Goal: Transaction & Acquisition: Purchase product/service

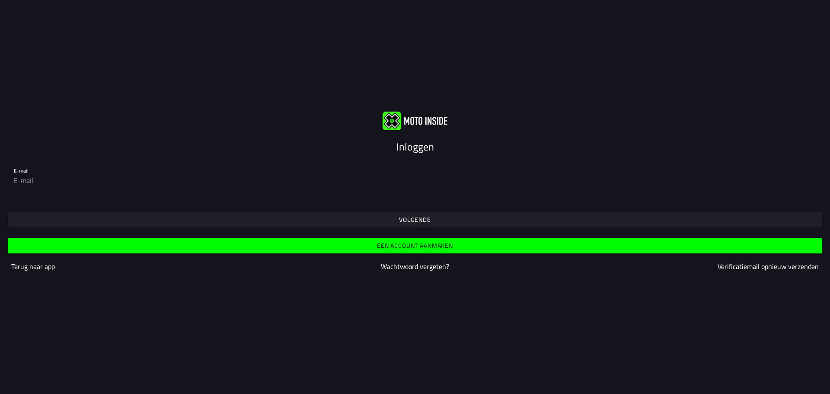
click at [24, 169] on div "E-mail" at bounding box center [415, 175] width 802 height 28
click at [20, 173] on input "email" at bounding box center [415, 180] width 802 height 17
type input "arjen@vandenbeltautos.nl"
click at [415, 218] on font "Volgende" at bounding box center [415, 219] width 32 height 9
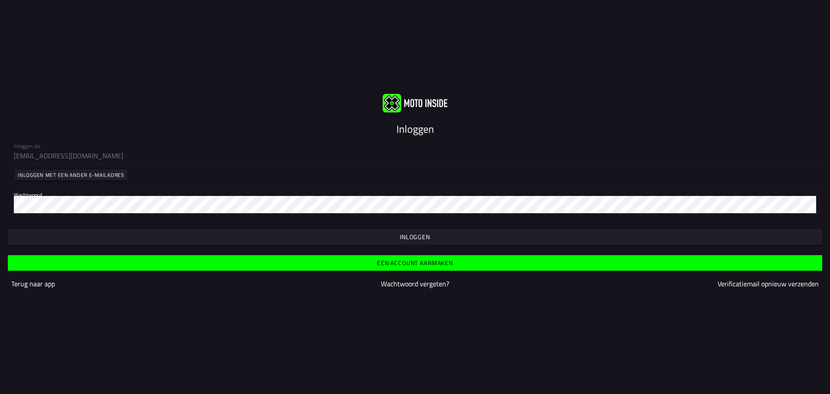
click at [414, 237] on font "Inloggen" at bounding box center [415, 236] width 30 height 9
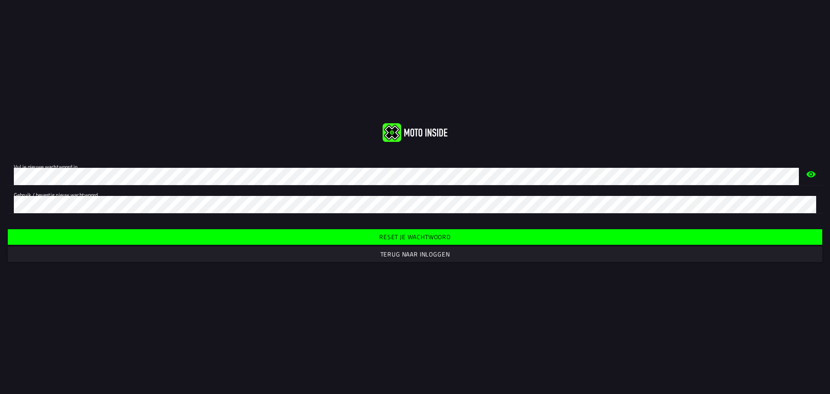
click at [422, 236] on font "Reset je wachtwoord" at bounding box center [415, 236] width 72 height 9
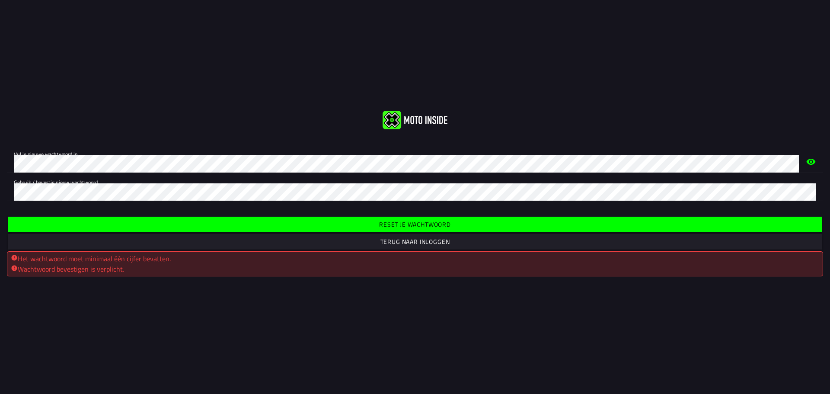
click at [425, 225] on font "Reset je wachtwoord" at bounding box center [415, 224] width 72 height 9
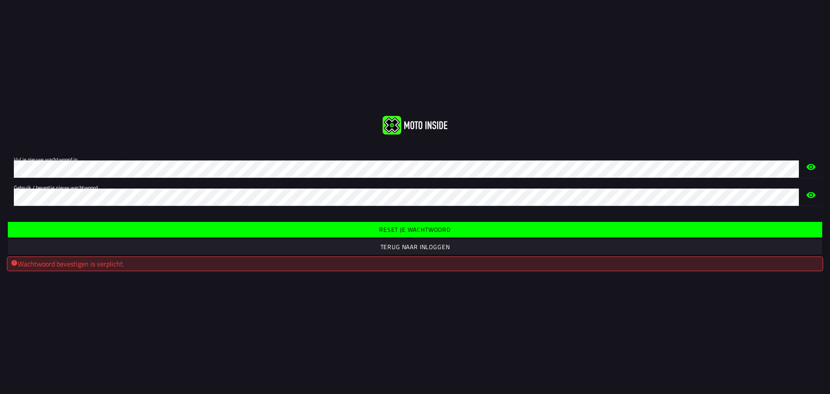
click at [409, 232] on font "Reset je wachtwoord" at bounding box center [415, 229] width 72 height 9
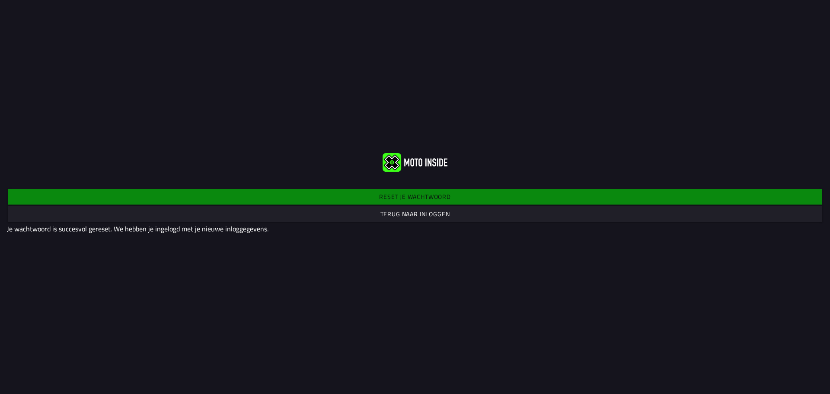
click at [409, 215] on font "Terug naar inloggen" at bounding box center [415, 213] width 70 height 9
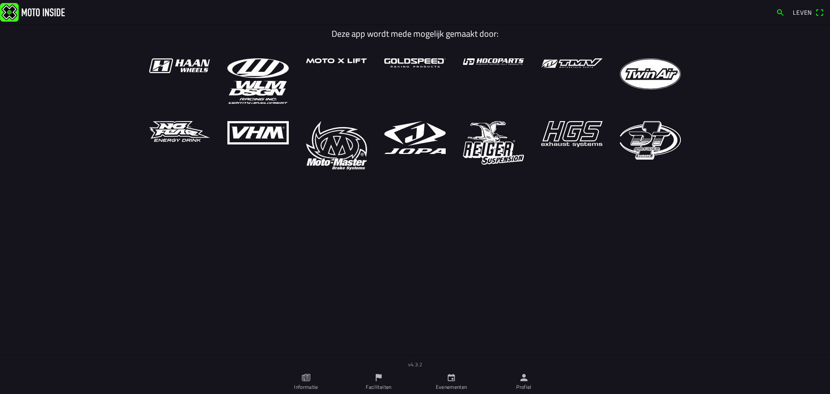
click at [820, 11] on span "Leven" at bounding box center [808, 13] width 31 height 14
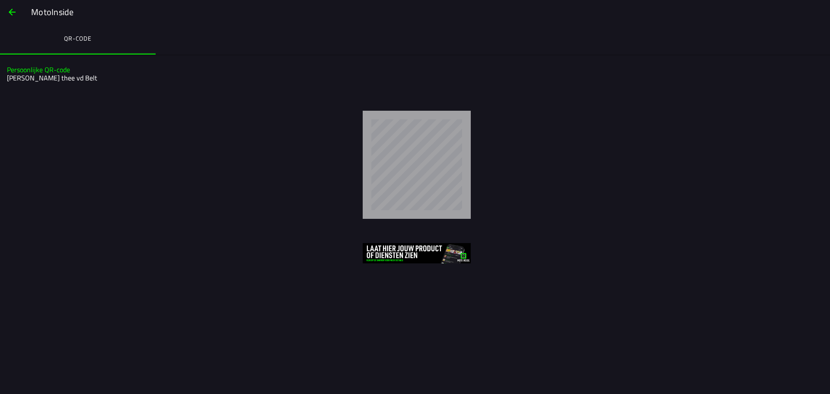
click at [52, 13] on font "MotoInside" at bounding box center [52, 11] width 43 height 13
click at [13, 13] on span "button" at bounding box center [12, 12] width 10 height 21
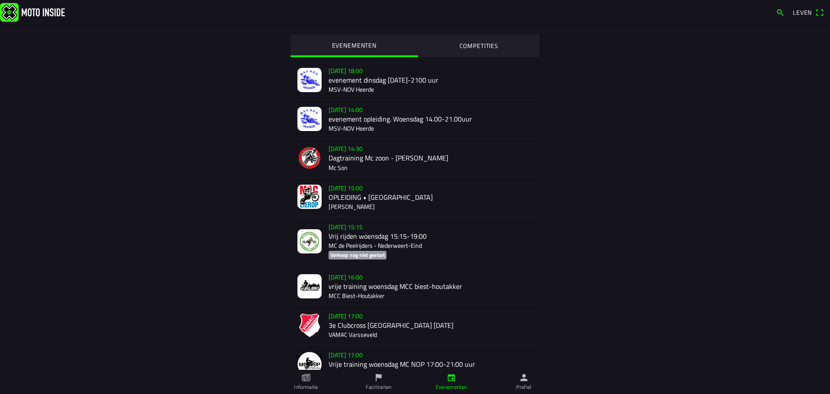
click at [342, 80] on div "di 19 aug. - 18:00 evenement dinsdag 1800-2100 uur MSV-NOV Heerde" at bounding box center [431, 80] width 204 height 38
click at [349, 120] on div "wo 20 aug. - 14:00 evenement opleiding. Woensdag 14.00-21.00uur MSV-NOV Heerde" at bounding box center [431, 118] width 204 height 38
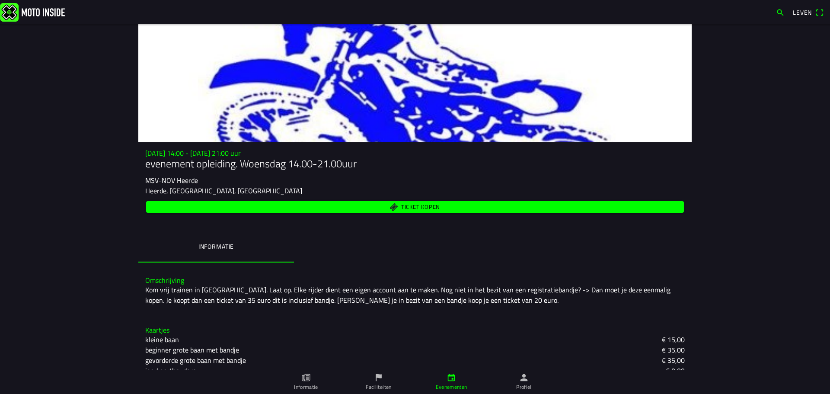
click at [432, 205] on font "Ticket kopen" at bounding box center [420, 206] width 39 height 9
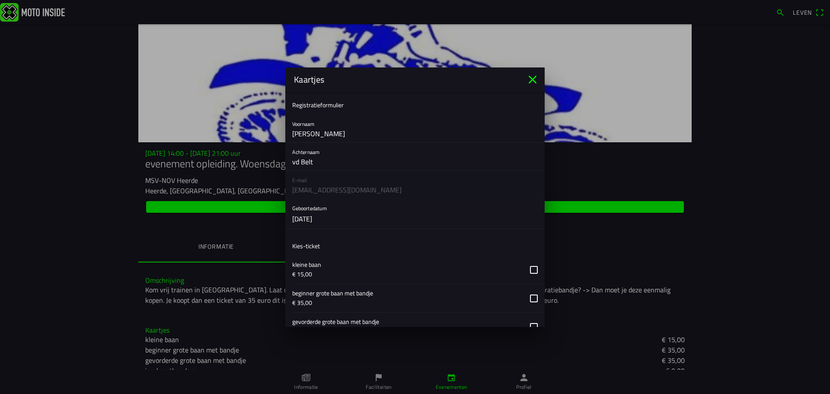
click at [531, 82] on icon "dichtbij" at bounding box center [533, 80] width 14 height 14
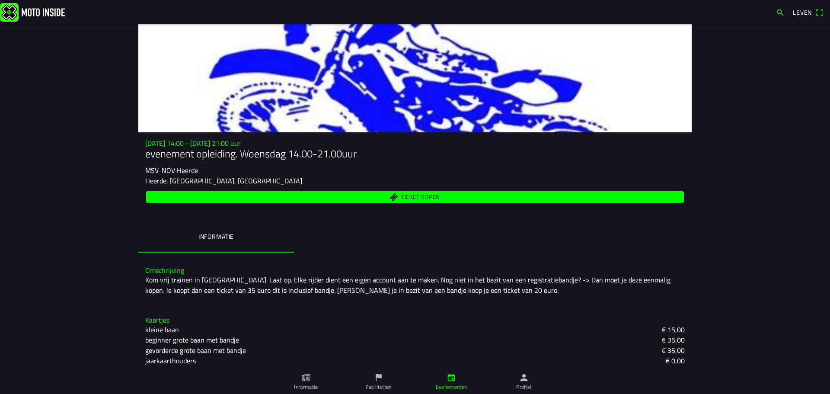
scroll to position [13, 0]
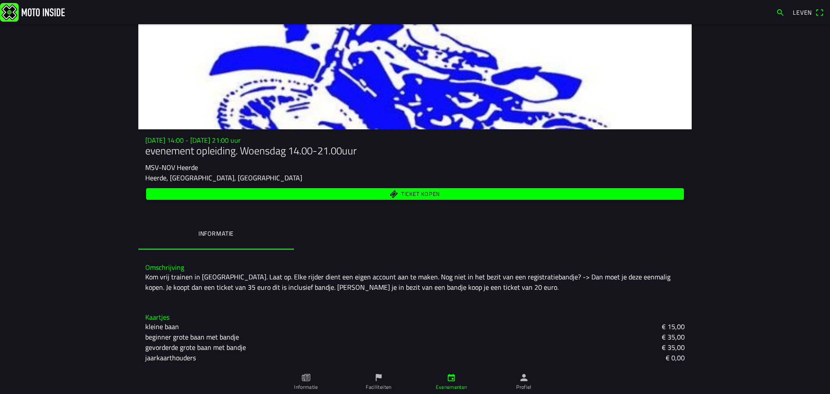
click at [408, 193] on font "Ticket kopen" at bounding box center [420, 193] width 39 height 9
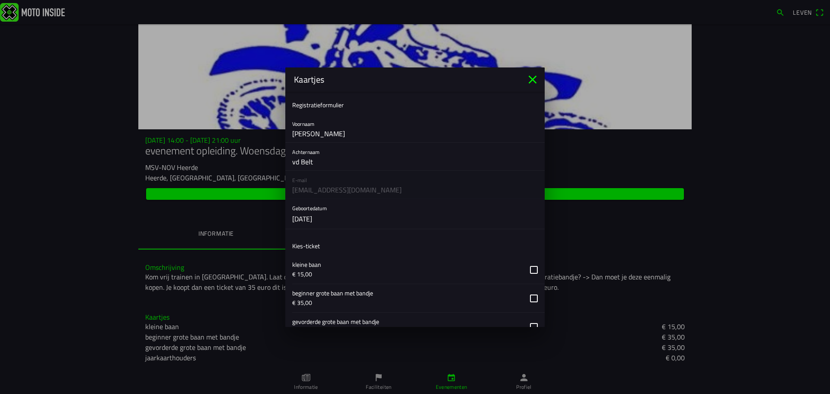
click at [533, 79] on icon "dichtbij" at bounding box center [533, 79] width 8 height 8
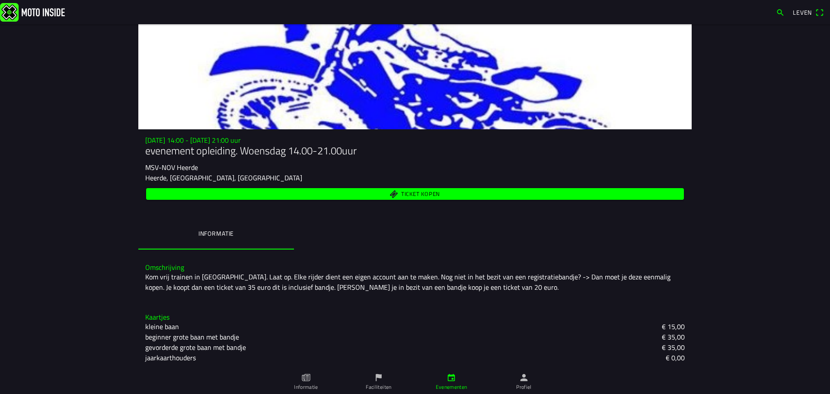
click at [384, 192] on span "Ticket kopen" at bounding box center [415, 194] width 528 height 12
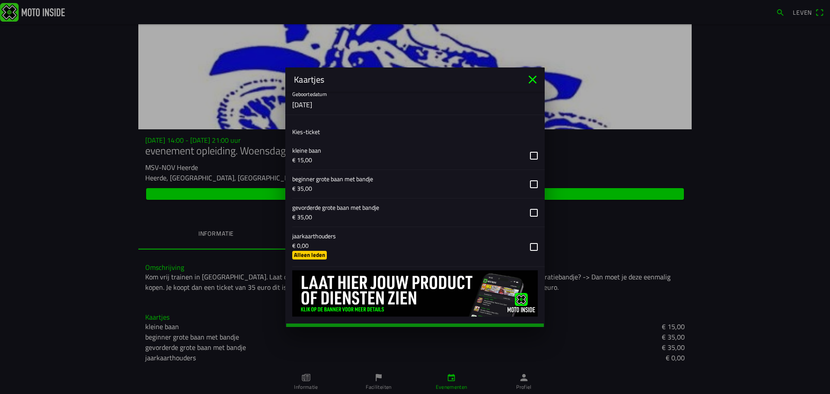
scroll to position [127, 0]
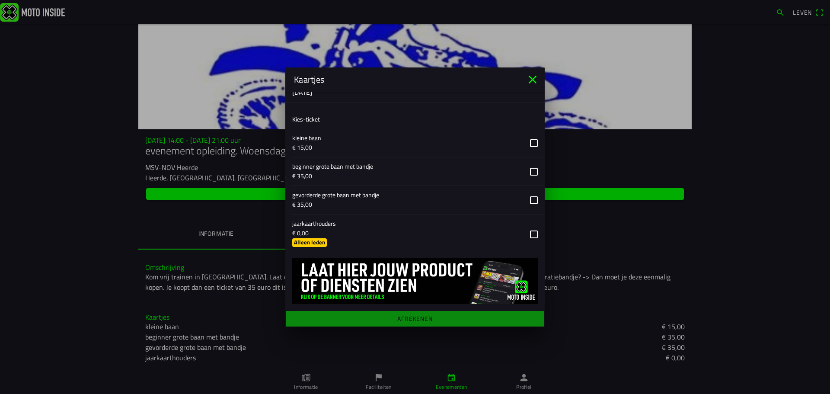
click at [419, 319] on main "Registratieformulier Voornaam arjen henkie thee Achternaam vd Belt E-mail arjen…" at bounding box center [414, 209] width 259 height 235
click at [410, 316] on main "Registratieformulier Voornaam arjen henkie thee Achternaam vd Belt E-mail arjen…" at bounding box center [414, 209] width 259 height 235
click at [310, 243] on button "button" at bounding box center [418, 233] width 252 height 39
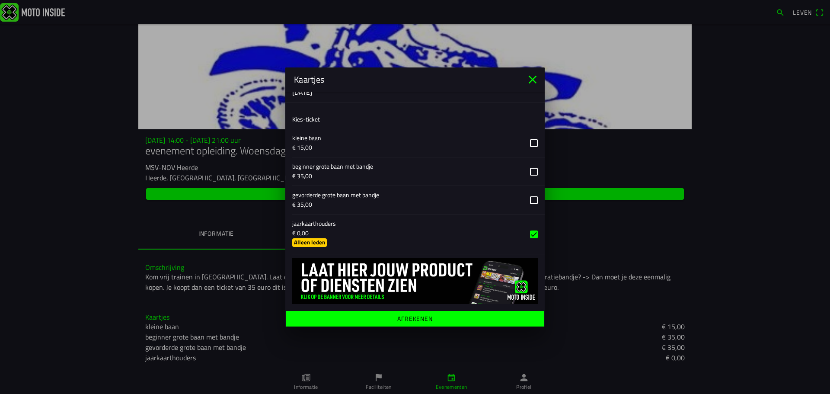
click at [449, 319] on span "Afrekenen" at bounding box center [415, 318] width 244 height 16
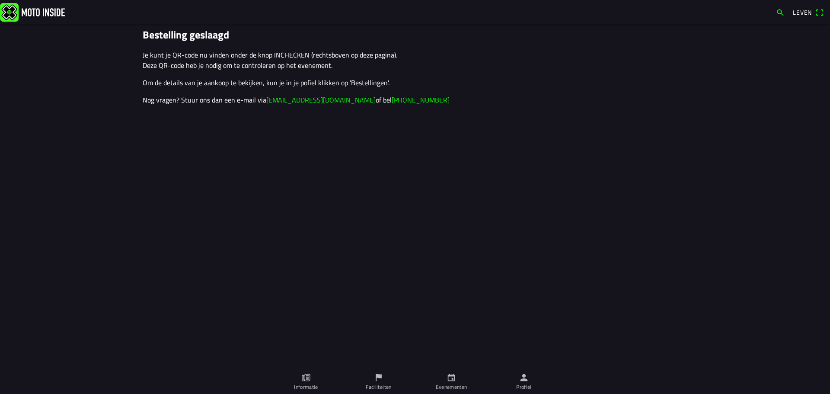
click at [820, 13] on span "Leven" at bounding box center [808, 13] width 31 height 14
